Goal: Task Accomplishment & Management: Complete application form

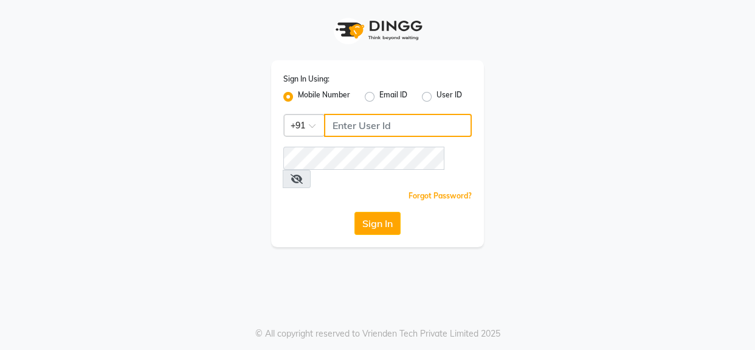
click at [429, 122] on input "Username" at bounding box center [398, 125] width 148 height 23
type input "9890898989"
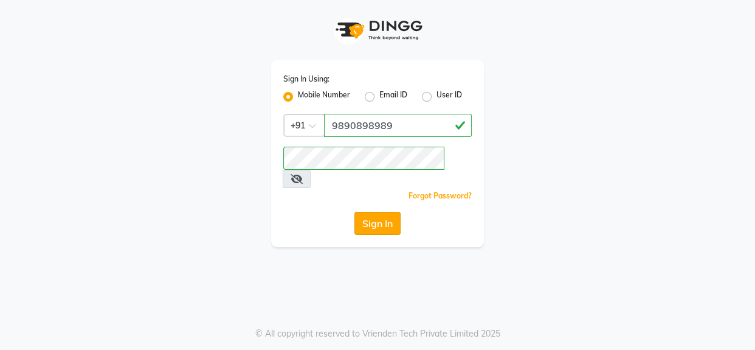
click at [392, 212] on button "Sign In" at bounding box center [378, 223] width 46 height 23
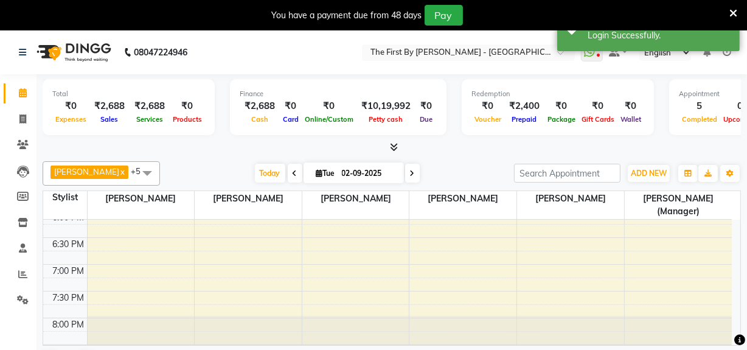
drag, startPoint x: 734, startPoint y: 13, endPoint x: 704, endPoint y: 32, distance: 35.3
click at [734, 13] on icon at bounding box center [733, 13] width 8 height 11
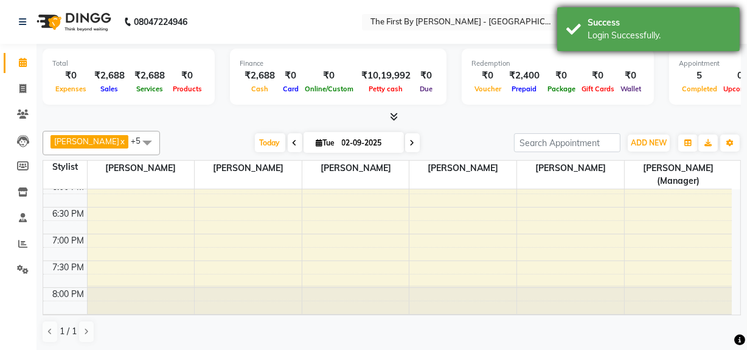
click at [704, 33] on div "Login Successfully." at bounding box center [659, 35] width 143 height 13
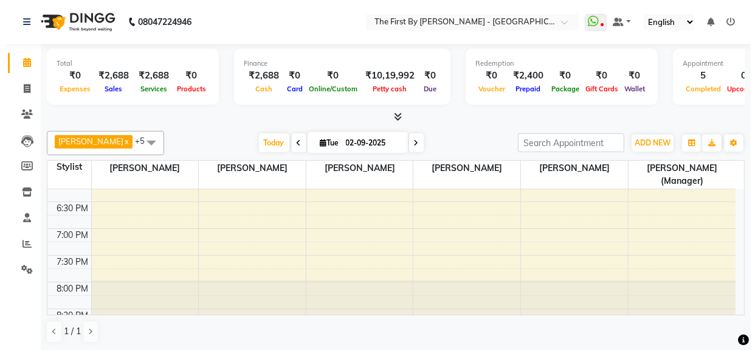
scroll to position [567, 0]
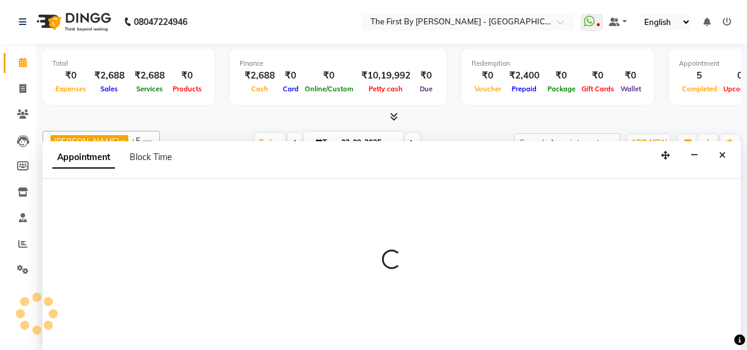
select select "68243"
select select "1125"
select select "tentative"
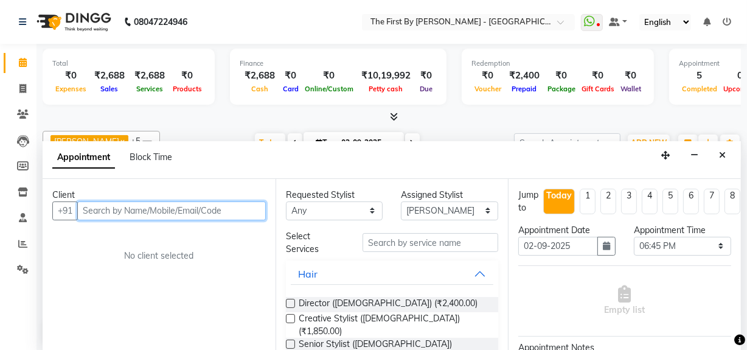
paste input "9833541310"
type input "9833541310"
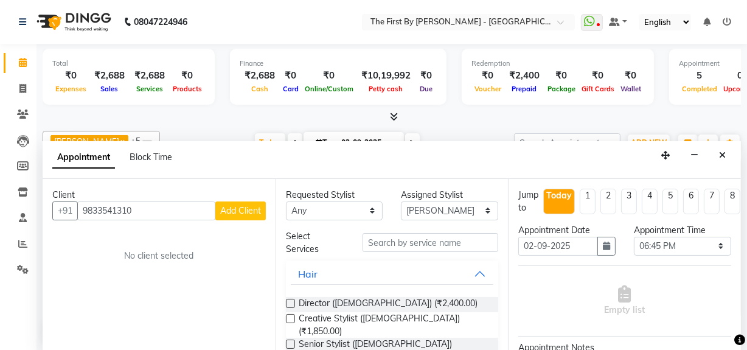
click at [240, 213] on span "Add Client" at bounding box center [240, 210] width 41 height 11
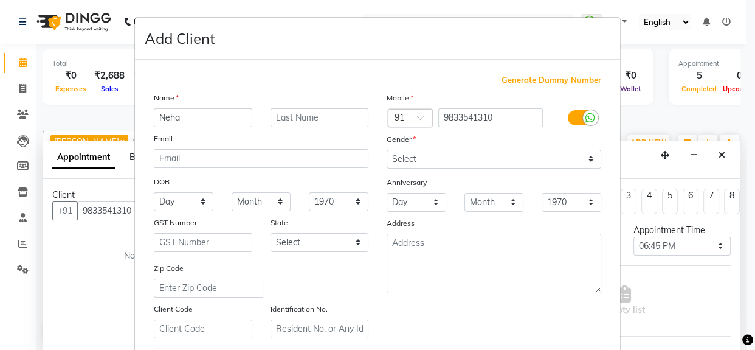
type input "Neha"
click at [285, 118] on input "text" at bounding box center [320, 117] width 99 height 19
type input "[PERSON_NAME]"
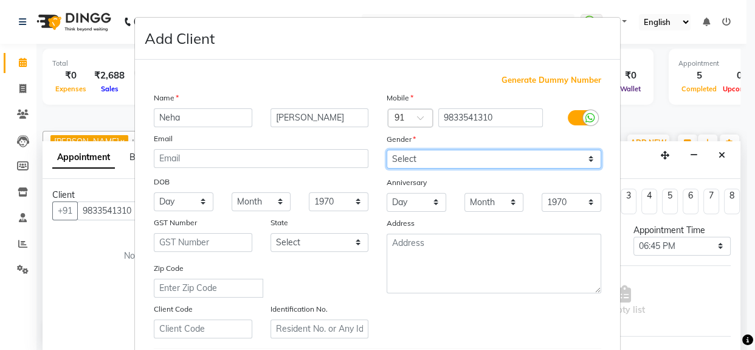
click at [410, 154] on select "Select [DEMOGRAPHIC_DATA] [DEMOGRAPHIC_DATA] Other Prefer Not To Say" at bounding box center [494, 159] width 215 height 19
select select "[DEMOGRAPHIC_DATA]"
click at [387, 150] on select "Select [DEMOGRAPHIC_DATA] [DEMOGRAPHIC_DATA] Other Prefer Not To Say" at bounding box center [494, 159] width 215 height 19
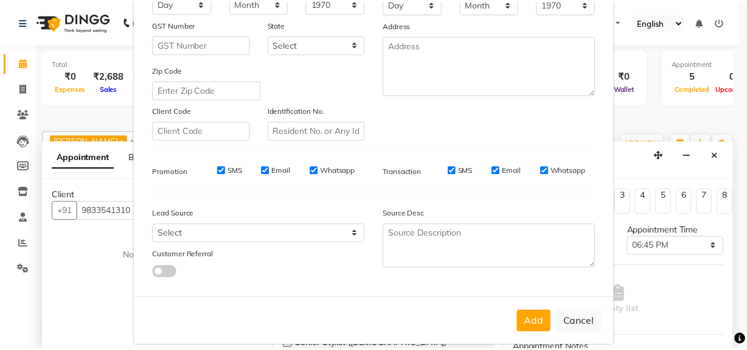
scroll to position [215, 0]
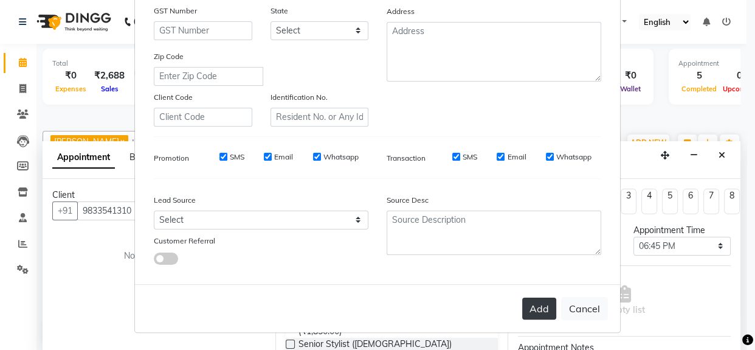
click at [533, 313] on button "Add" at bounding box center [539, 308] width 34 height 22
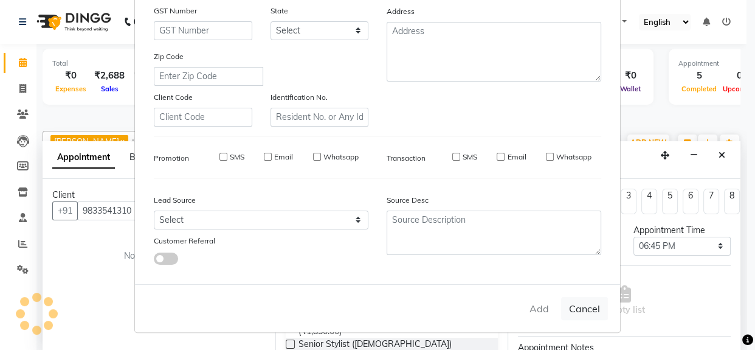
type input "98******10"
select select
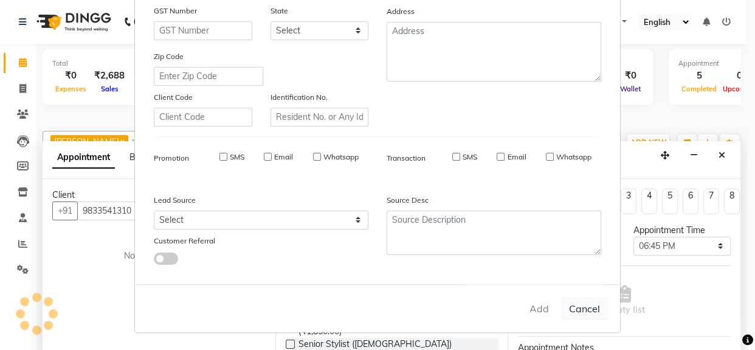
select select
checkbox input "false"
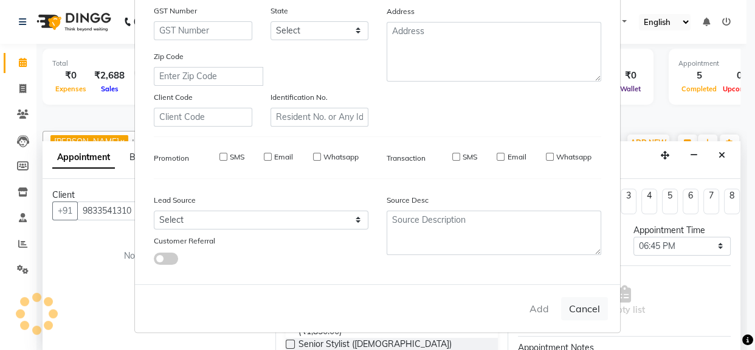
checkbox input "false"
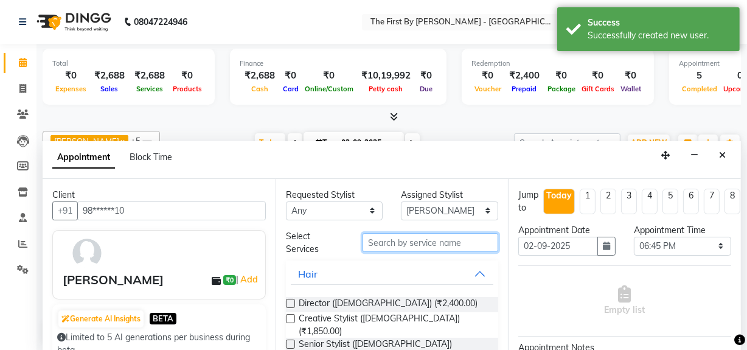
click at [423, 233] on input "text" at bounding box center [431, 242] width 136 height 19
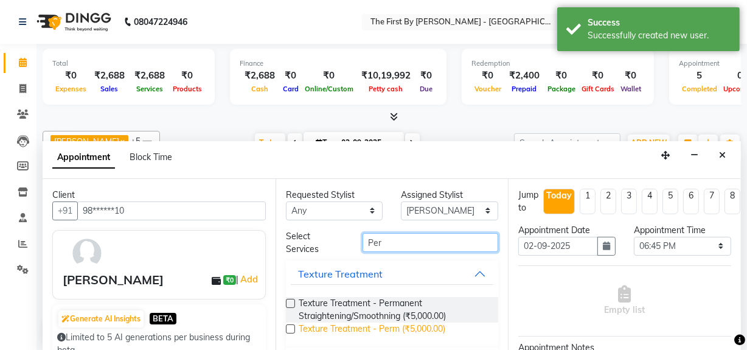
type input "Per"
click at [412, 328] on span "Texture Treatment - Perm (₹5,000.00)" at bounding box center [372, 329] width 147 height 15
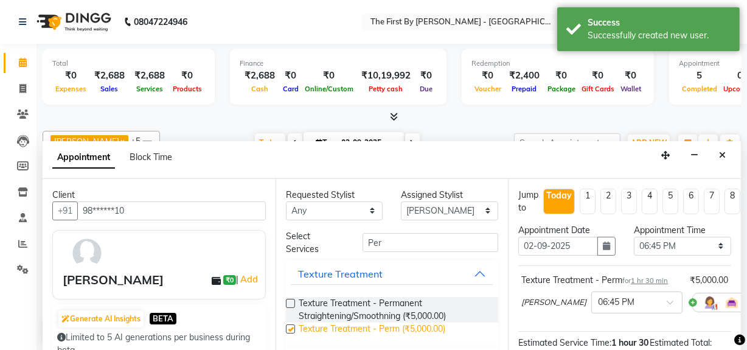
checkbox input "false"
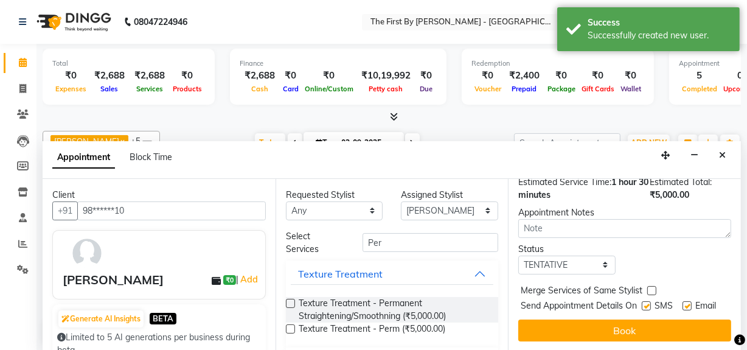
scroll to position [180, 0]
click at [417, 235] on input "Per" at bounding box center [431, 242] width 136 height 19
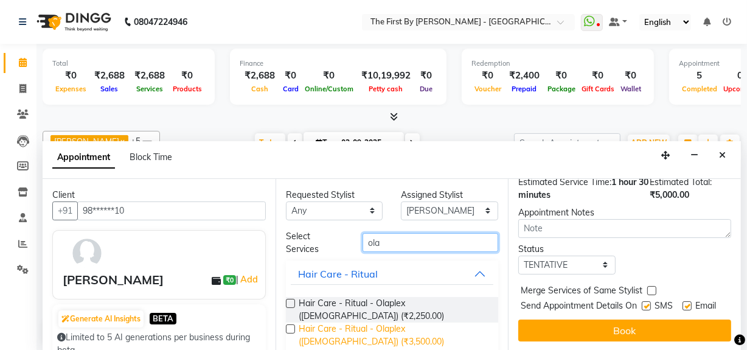
type input "ola"
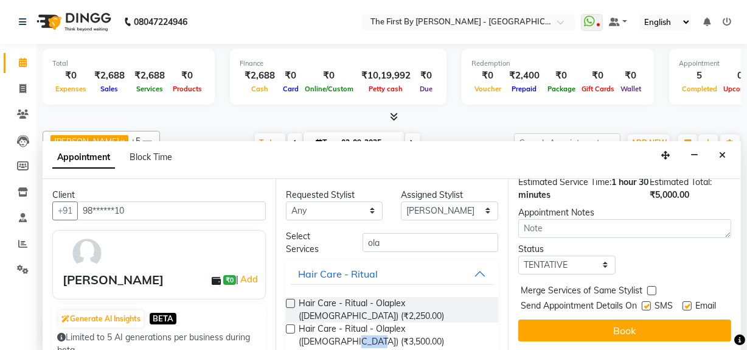
drag, startPoint x: 456, startPoint y: 319, endPoint x: 504, endPoint y: 302, distance: 51.0
click at [503, 304] on div "Requested Stylist Any [PERSON_NAME] Guru [PERSON_NAME] [PERSON_NAME] [PERSON_NA…" at bounding box center [392, 265] width 233 height 172
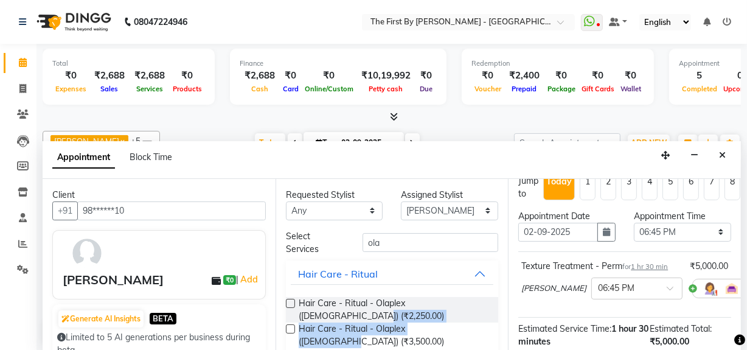
scroll to position [69, 0]
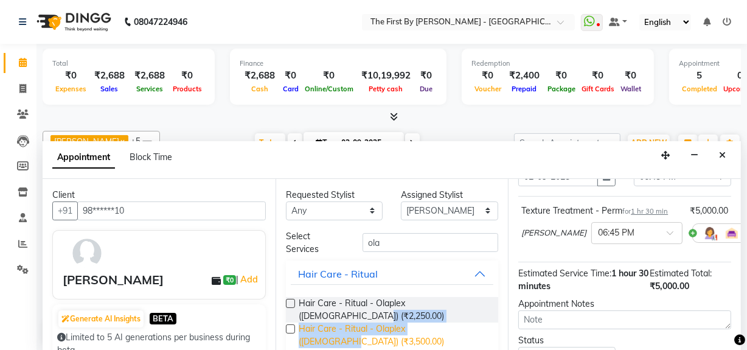
click at [449, 322] on span "Hair Care - Ritual - Olaplex ([DEMOGRAPHIC_DATA]) (₹3,500.00)" at bounding box center [394, 335] width 190 height 26
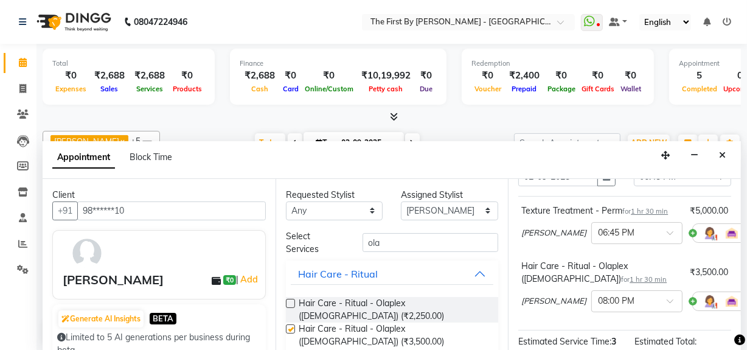
checkbox input "false"
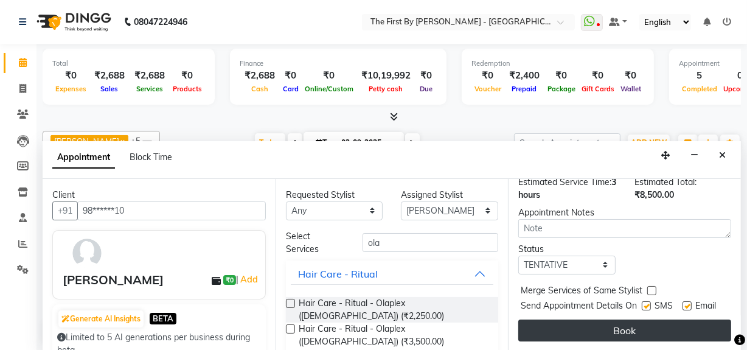
click at [663, 319] on button "Book" at bounding box center [624, 330] width 213 height 22
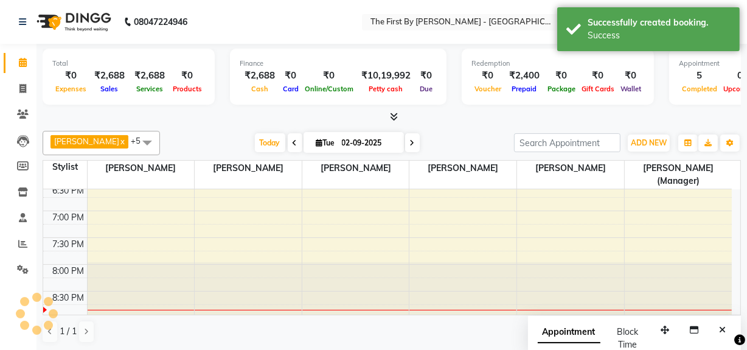
scroll to position [0, 0]
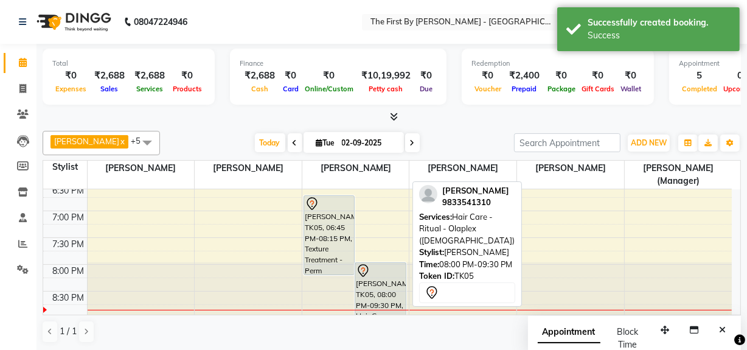
click at [387, 278] on div "[PERSON_NAME], TK05, 08:00 PM-09:30 PM, Hair Care - Ritual - Olaplex ([DEMOGRAP…" at bounding box center [380, 289] width 50 height 52
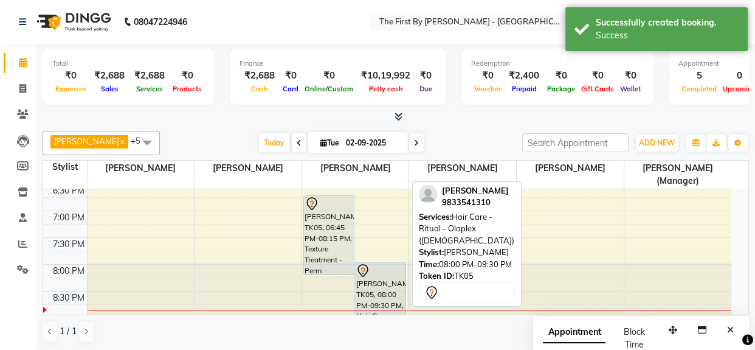
select select "7"
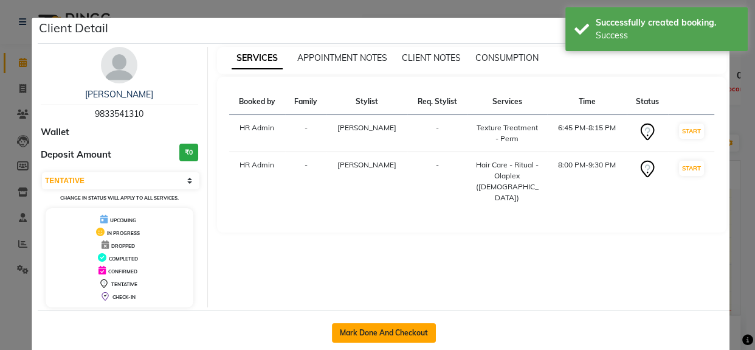
click at [399, 326] on button "Mark Done And Checkout" at bounding box center [384, 332] width 104 height 19
select select "6407"
select select "service"
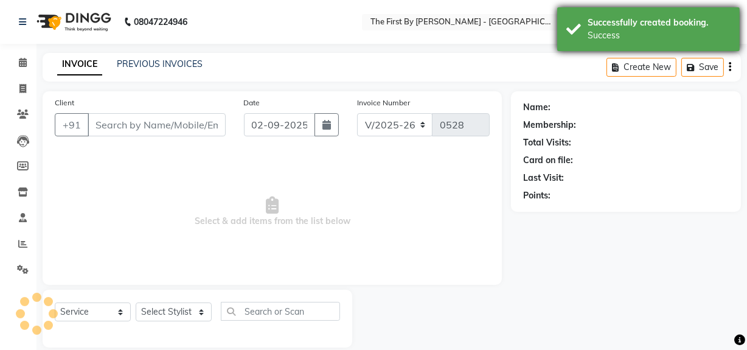
type input "98******10"
select select "68243"
click at [614, 18] on div "Successfully created booking." at bounding box center [659, 22] width 143 height 13
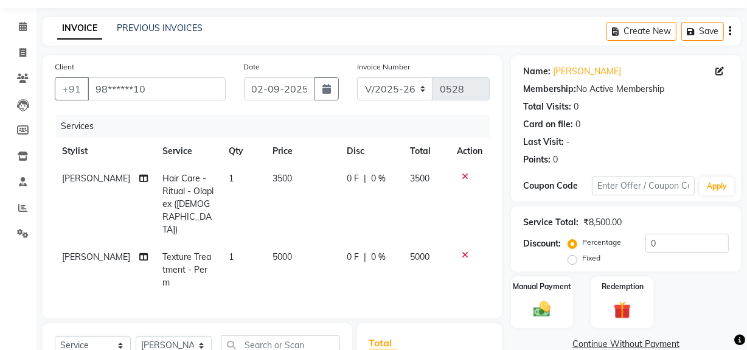
scroll to position [55, 0]
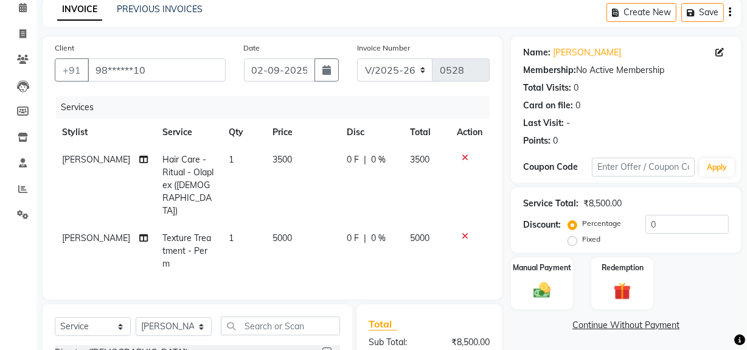
click at [272, 154] on span "3500" at bounding box center [281, 159] width 19 height 11
select select "68243"
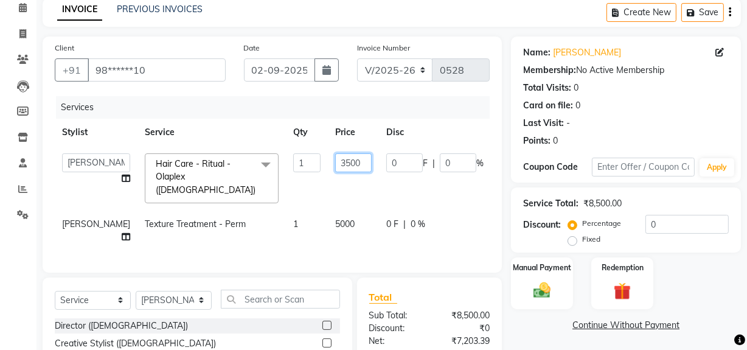
click at [335, 161] on input "3500" at bounding box center [353, 162] width 36 height 19
type input "3"
type input "1750"
click at [328, 211] on td "5000" at bounding box center [353, 230] width 51 height 40
select select "68243"
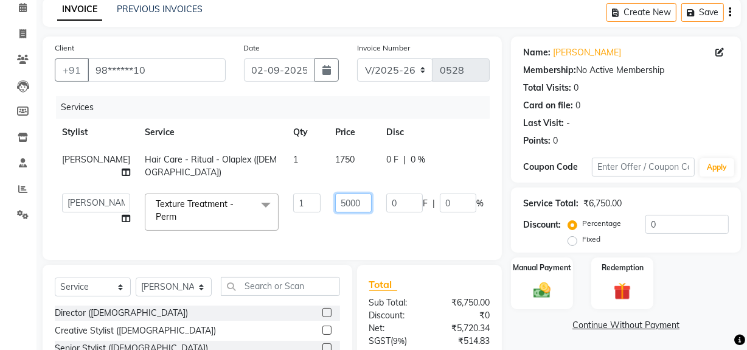
click at [335, 212] on input "5000" at bounding box center [353, 202] width 36 height 19
type input "4572"
click at [525, 325] on link "Continue Without Payment" at bounding box center [625, 325] width 225 height 13
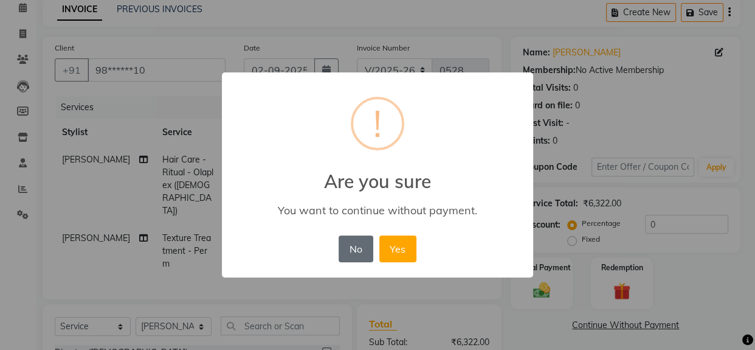
click at [363, 252] on button "No" at bounding box center [356, 248] width 34 height 27
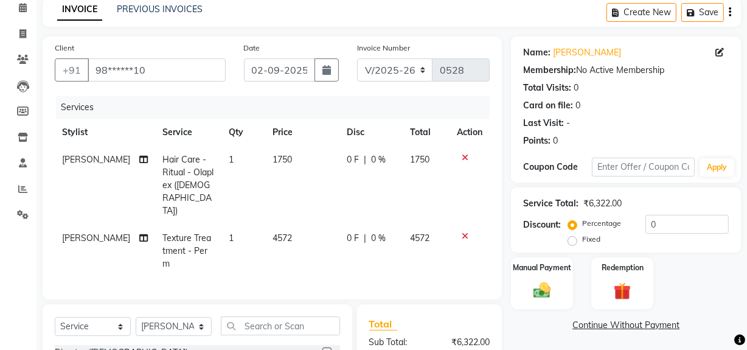
click at [547, 325] on link "Continue Without Payment" at bounding box center [625, 325] width 225 height 13
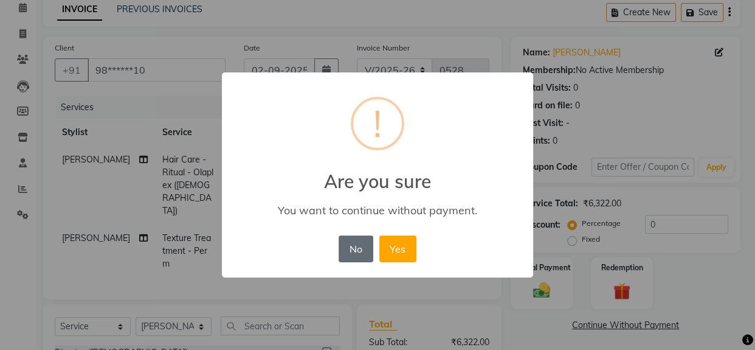
click at [365, 249] on button "No" at bounding box center [356, 248] width 34 height 27
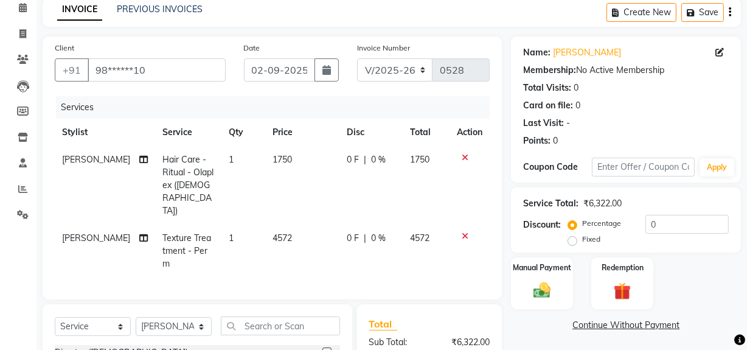
click at [710, 276] on div "Manual Payment Redemption" at bounding box center [626, 283] width 248 height 52
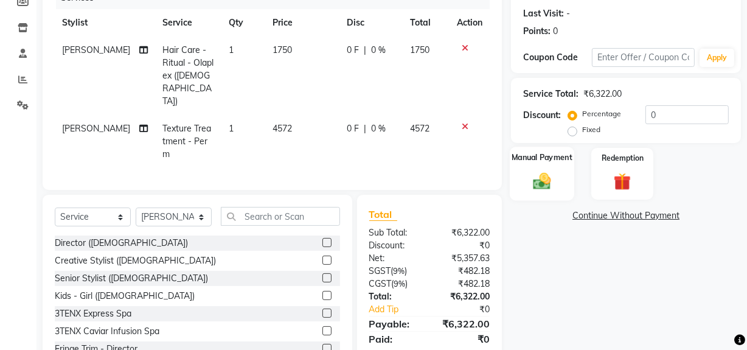
scroll to position [165, 0]
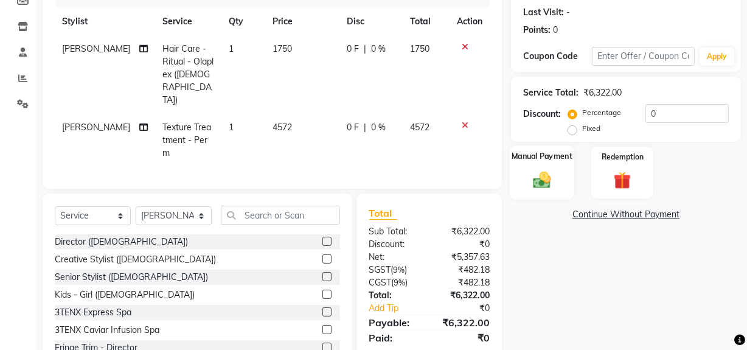
click at [566, 182] on div "Manual Payment" at bounding box center [542, 172] width 64 height 54
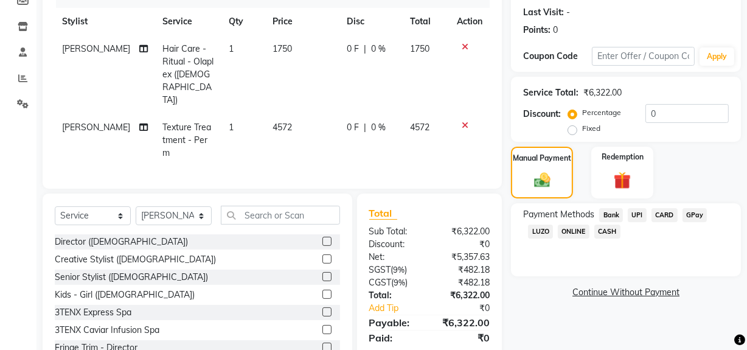
click at [639, 218] on span "UPI" at bounding box center [637, 215] width 19 height 14
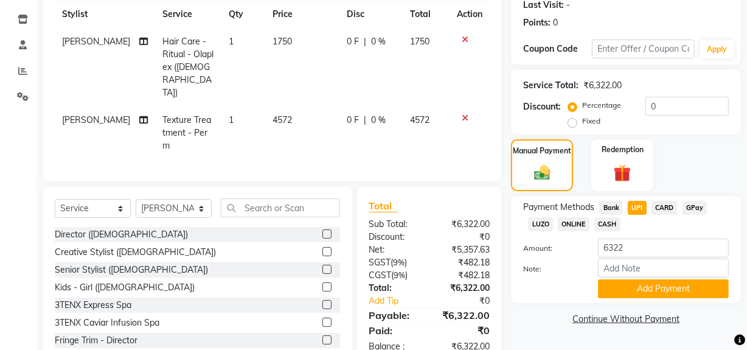
scroll to position [176, 0]
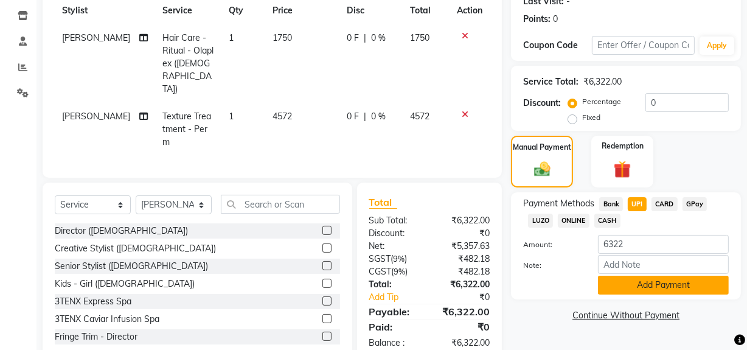
click at [631, 282] on button "Add Payment" at bounding box center [663, 285] width 131 height 19
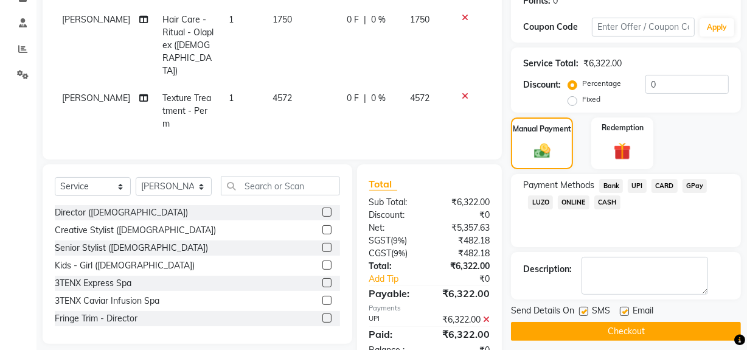
scroll to position [203, 0]
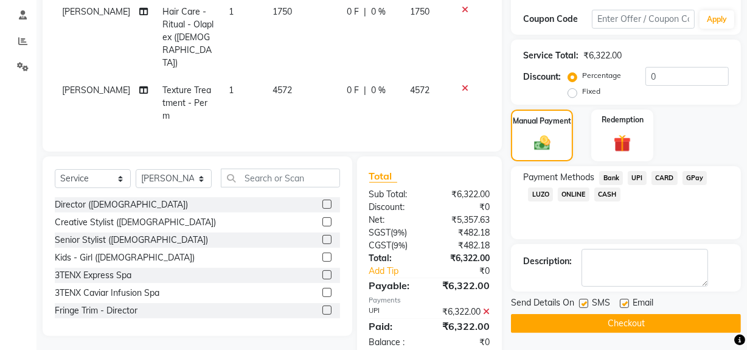
click at [628, 315] on button "Checkout" at bounding box center [626, 323] width 230 height 19
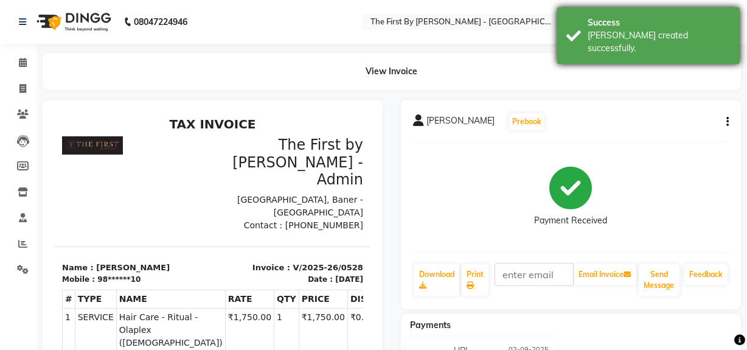
click at [639, 33] on div "[PERSON_NAME] created successfully." at bounding box center [659, 42] width 143 height 26
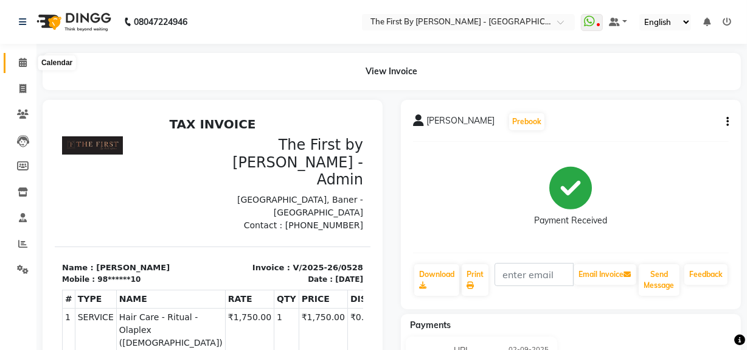
click at [25, 61] on icon at bounding box center [23, 62] width 8 height 9
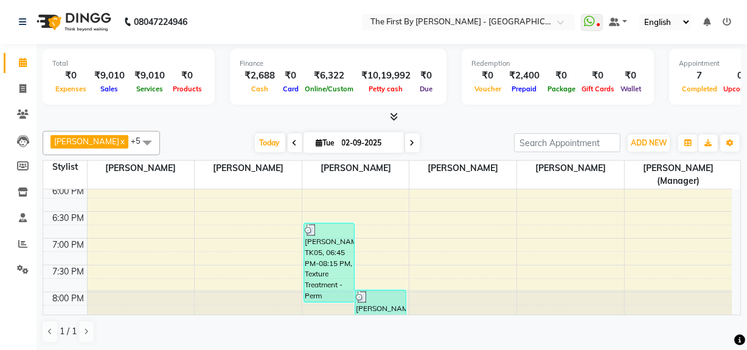
scroll to position [512, 0]
